Goal: Information Seeking & Learning: Find specific fact

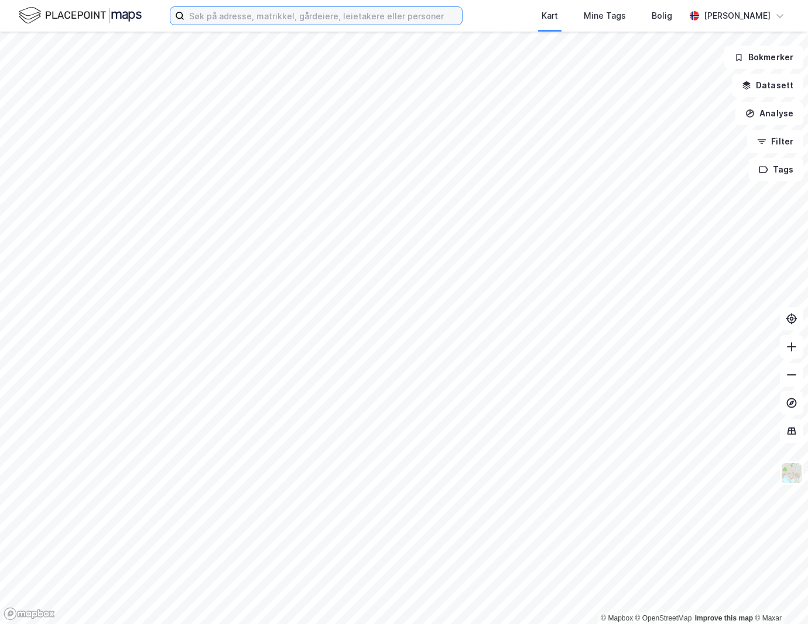
click at [246, 15] on input at bounding box center [322, 16] width 277 height 18
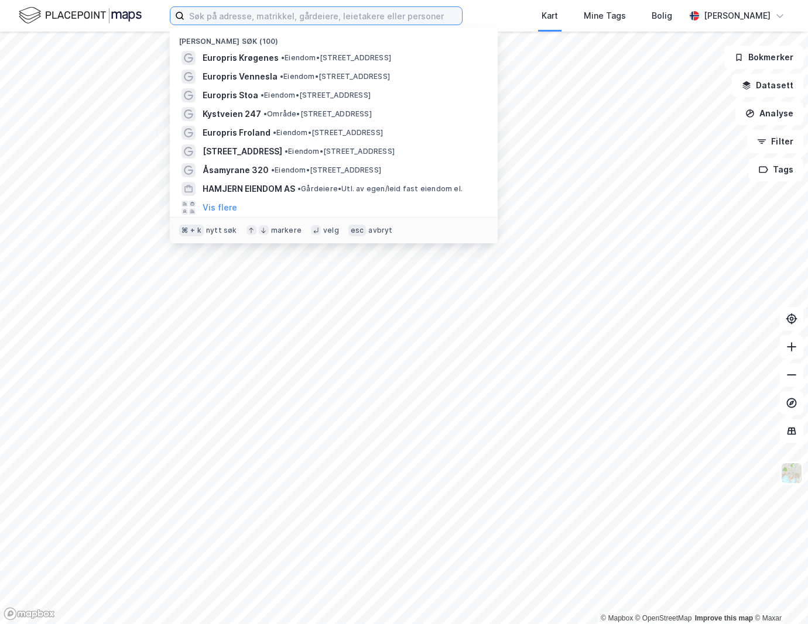
click at [211, 15] on input at bounding box center [322, 16] width 277 height 18
paste input "Kleivbakken 9"
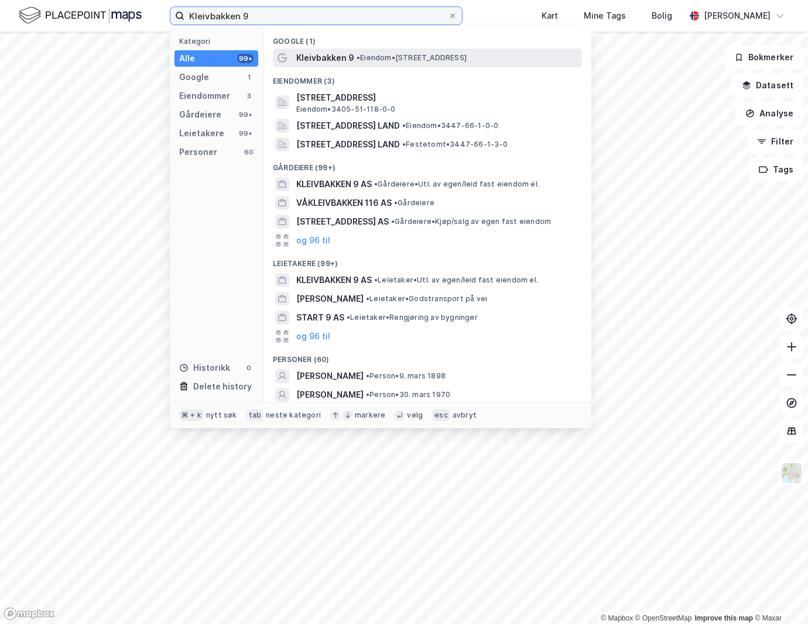
type input "Kleivbakken 9"
click at [327, 57] on span "Kleivbakken 9" at bounding box center [325, 58] width 58 height 14
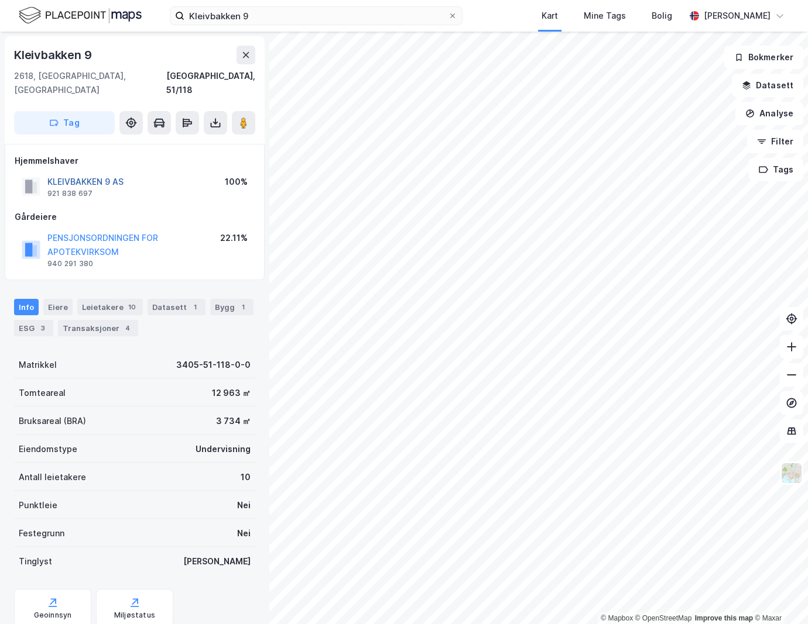
click at [0, 0] on button "KLEIVBAKKEN 9 AS" at bounding box center [0, 0] width 0 height 0
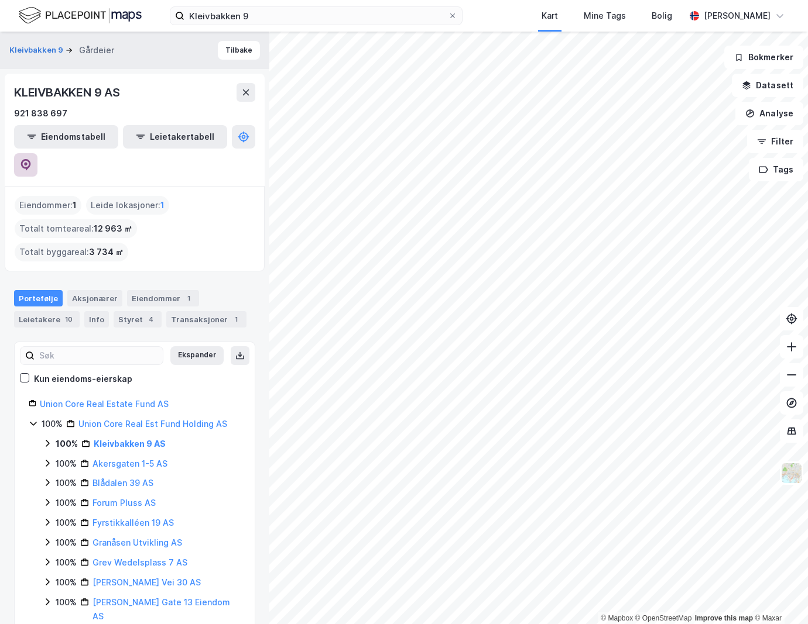
click at [37, 153] on button at bounding box center [25, 164] width 23 height 23
